Goal: Transaction & Acquisition: Subscribe to service/newsletter

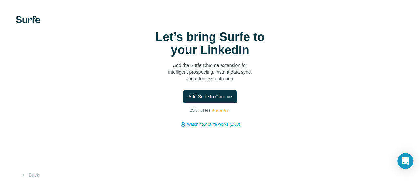
click at [183, 103] on button "Add Surfe to Chrome" at bounding box center [210, 96] width 54 height 13
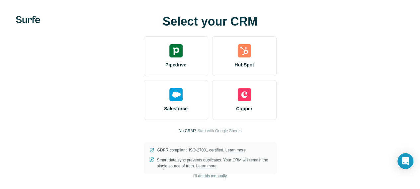
click at [238, 57] on img at bounding box center [244, 50] width 13 height 13
click at [197, 131] on span "Start with Google Sheets" at bounding box center [219, 131] width 44 height 6
